Goal: Task Accomplishment & Management: Complete application form

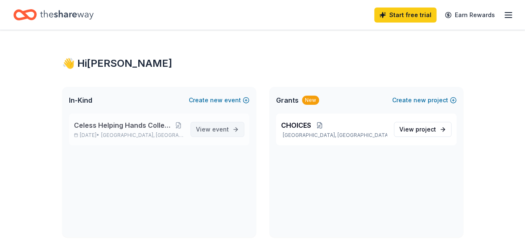
click at [213, 128] on span "event" at bounding box center [220, 129] width 17 height 7
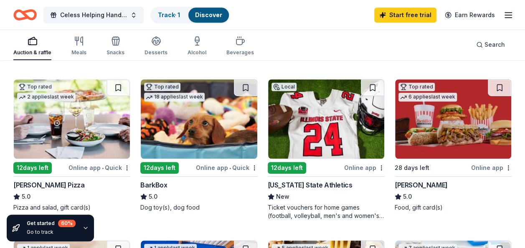
scroll to position [234, 0]
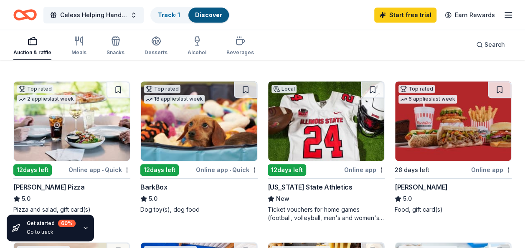
click at [82, 166] on div "Online app • Quick" at bounding box center [100, 170] width 62 height 10
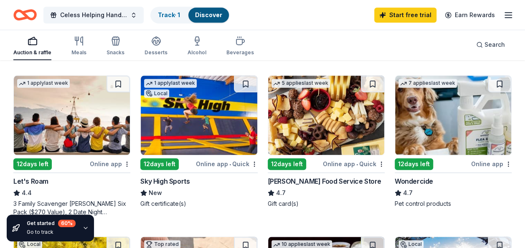
scroll to position [418, 0]
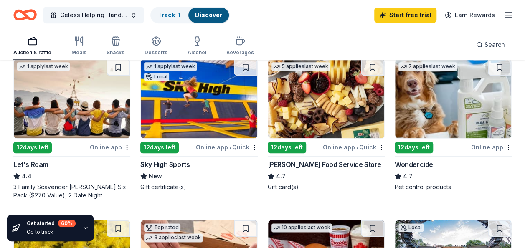
click at [166, 161] on div "Sky High Sports" at bounding box center [164, 165] width 49 height 10
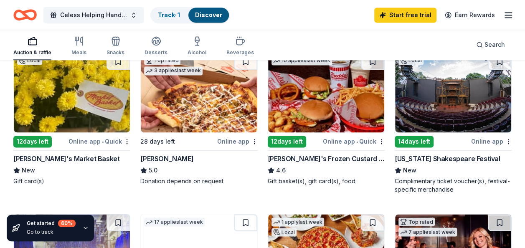
scroll to position [568, 0]
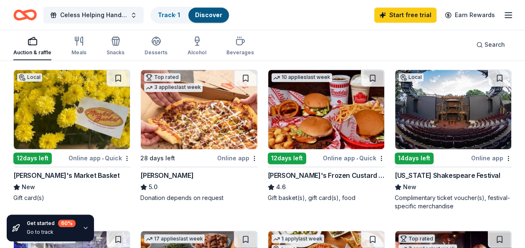
click at [338, 154] on div "Online app • Quick" at bounding box center [354, 158] width 62 height 10
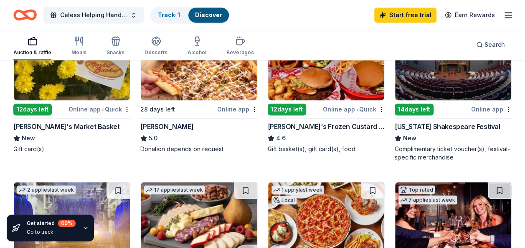
scroll to position [618, 0]
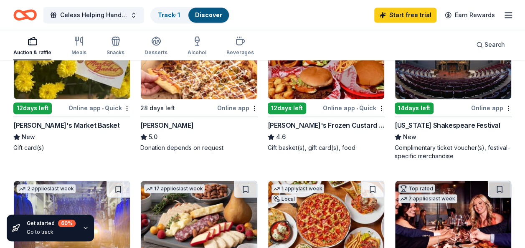
click at [232, 105] on div "Online app" at bounding box center [237, 108] width 41 height 10
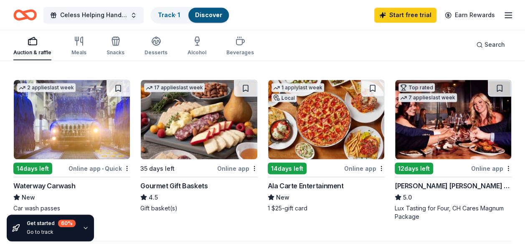
scroll to position [718, 0]
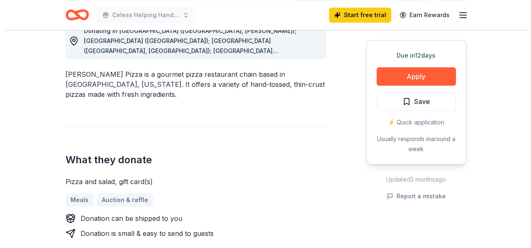
scroll to position [251, 0]
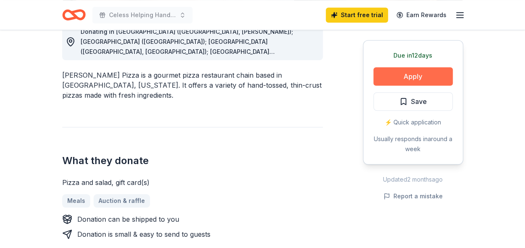
click at [406, 76] on button "Apply" at bounding box center [412, 76] width 79 height 18
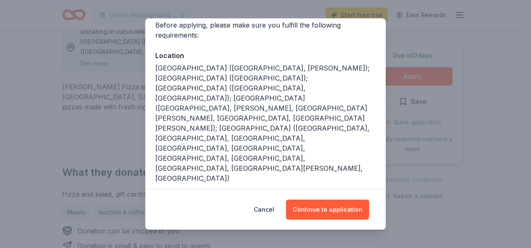
scroll to position [69, 0]
click at [338, 209] on button "Continue to application" at bounding box center [327, 210] width 83 height 20
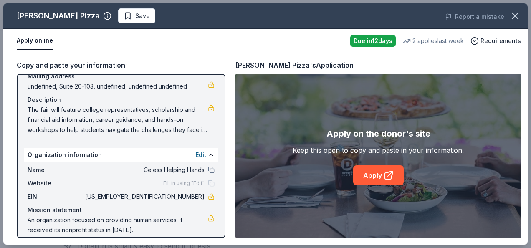
scroll to position [75, 0]
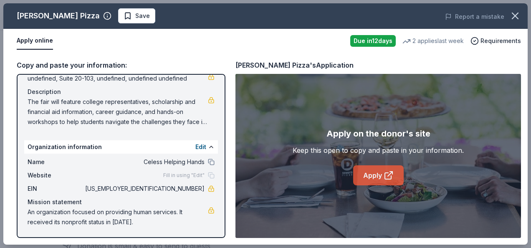
click at [374, 174] on link "Apply" at bounding box center [378, 175] width 51 height 20
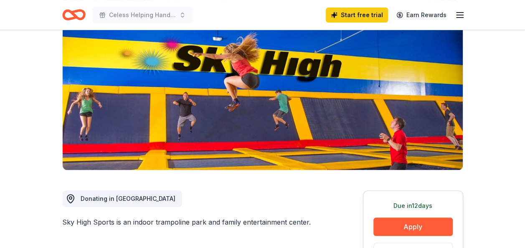
scroll to position [67, 0]
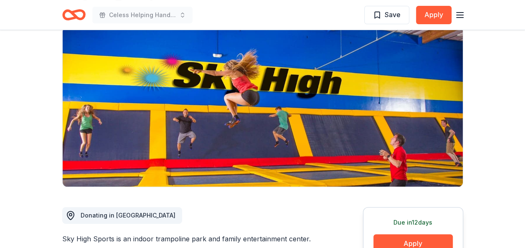
click at [99, 218] on span "Donating in IL" at bounding box center [128, 215] width 95 height 7
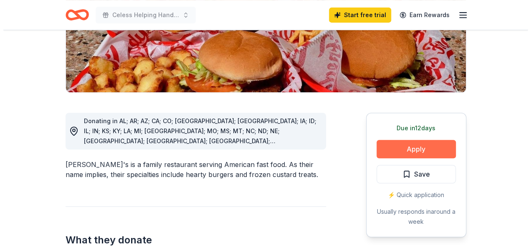
scroll to position [184, 0]
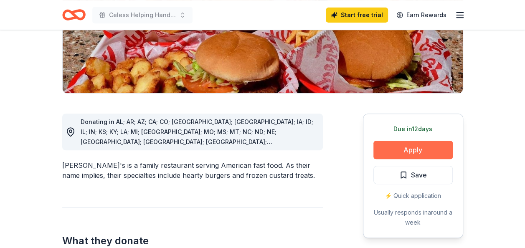
click at [411, 141] on button "Apply" at bounding box center [412, 150] width 79 height 18
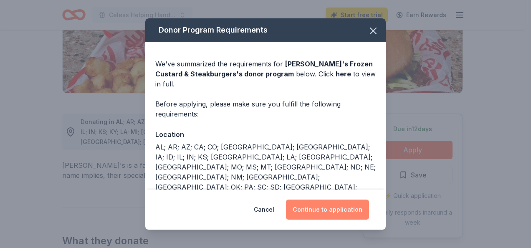
click at [338, 211] on button "Continue to application" at bounding box center [327, 210] width 83 height 20
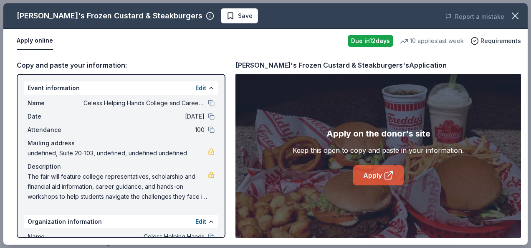
click at [386, 170] on link "Apply" at bounding box center [378, 175] width 51 height 20
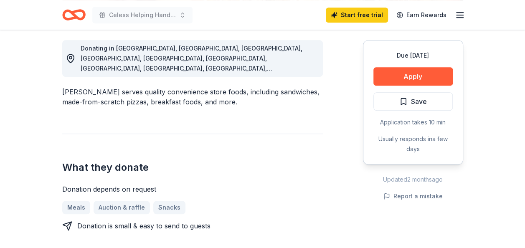
scroll to position [17, 0]
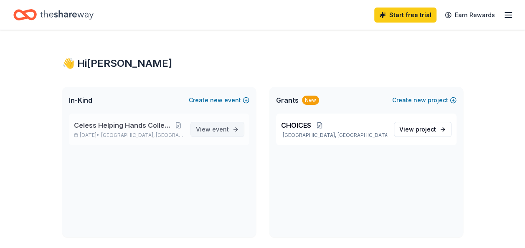
click at [221, 126] on span "event" at bounding box center [220, 129] width 17 height 7
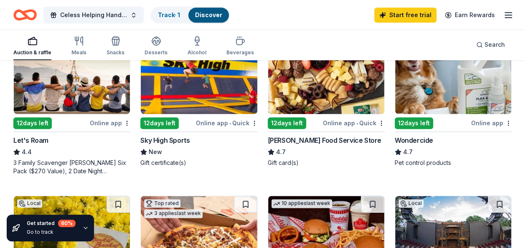
scroll to position [444, 0]
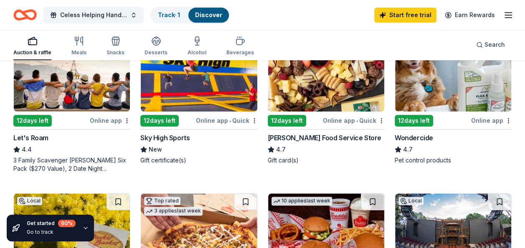
click at [346, 119] on div "Online app • Quick" at bounding box center [354, 120] width 62 height 10
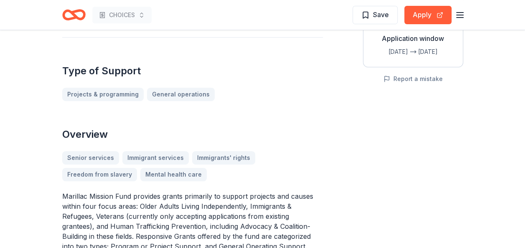
scroll to position [167, 0]
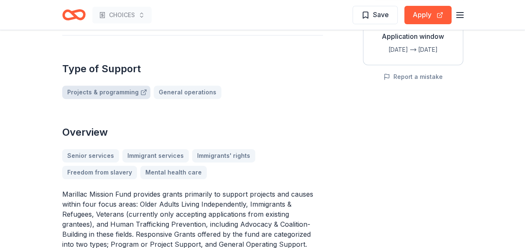
click at [122, 91] on link "Projects & programming" at bounding box center [106, 92] width 88 height 13
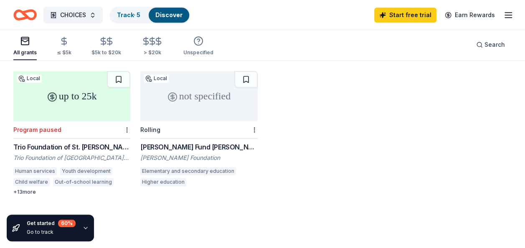
scroll to position [373, 0]
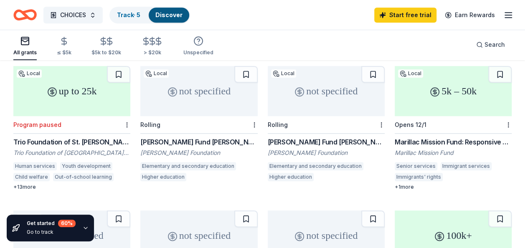
click at [185, 137] on div "Tilles Fund Grant" at bounding box center [198, 142] width 117 height 10
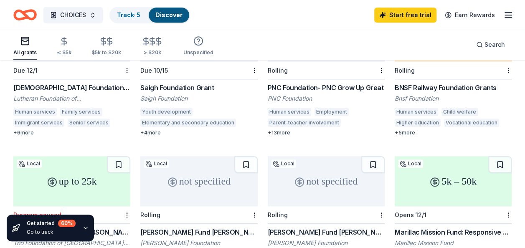
scroll to position [284, 0]
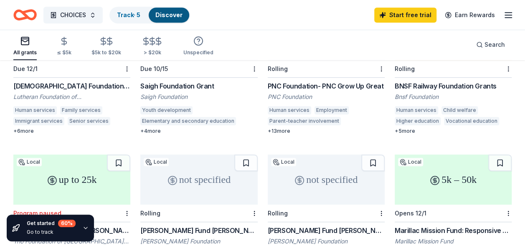
click at [165, 81] on div "Saigh Foundation Grant" at bounding box center [198, 86] width 117 height 10
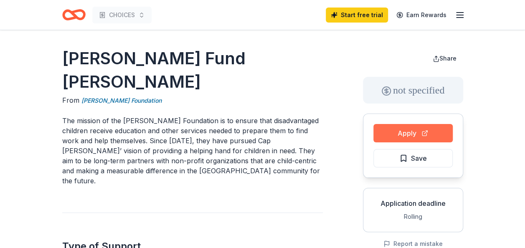
click at [400, 127] on button "Apply" at bounding box center [412, 133] width 79 height 18
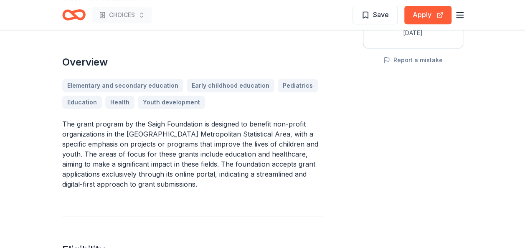
scroll to position [167, 0]
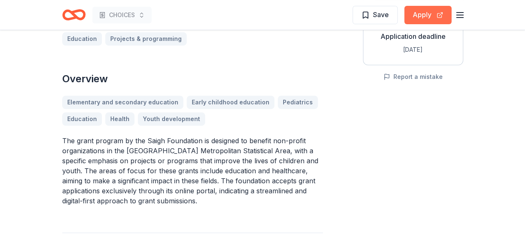
click at [426, 12] on button "Apply" at bounding box center [427, 15] width 47 height 18
click at [422, 13] on button "Apply" at bounding box center [427, 15] width 47 height 18
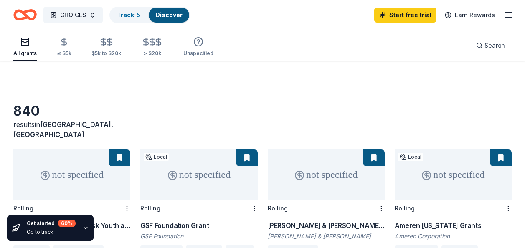
scroll to position [284, 0]
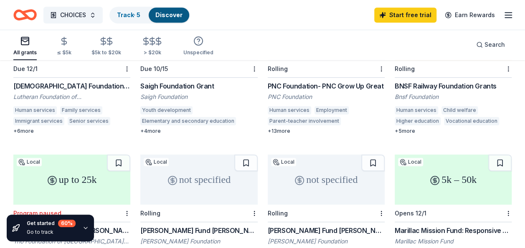
click at [448, 81] on div "BNSF Railway Foundation Grants" at bounding box center [453, 86] width 117 height 10
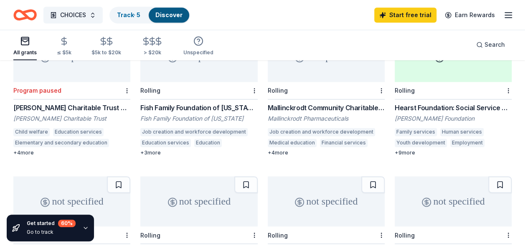
scroll to position [568, 0]
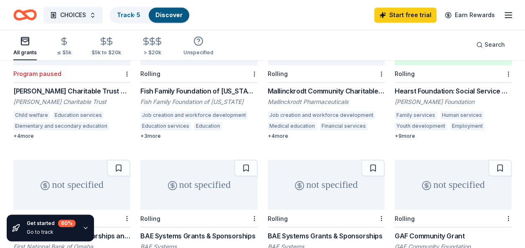
click at [458, 86] on div "Hearst Foundation: Social Service Grant" at bounding box center [453, 91] width 117 height 10
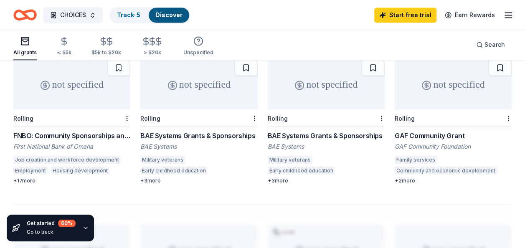
scroll to position [452, 0]
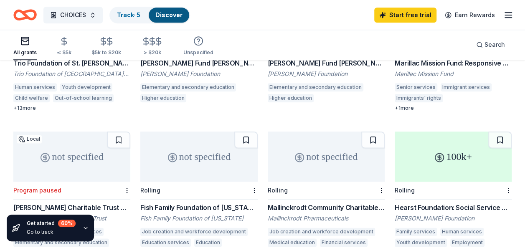
click at [331, 203] on div "Mallinckrodt Community Charitable Giving Program" at bounding box center [326, 208] width 117 height 10
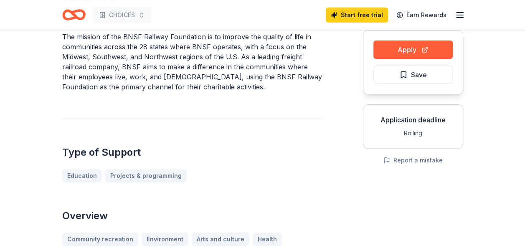
scroll to position [67, 0]
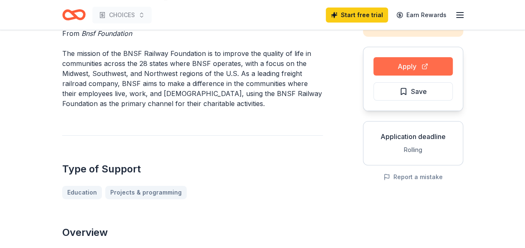
click at [409, 63] on button "Apply" at bounding box center [412, 66] width 79 height 18
